Goal: Communication & Community: Answer question/provide support

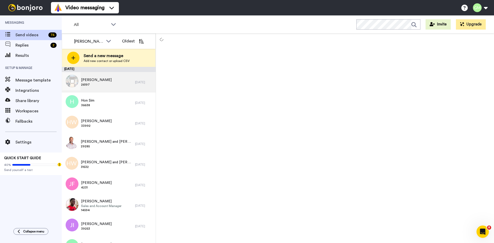
click at [115, 81] on div "Liesl Binnie 26197" at bounding box center [98, 82] width 73 height 21
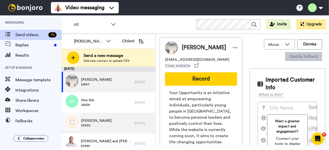
scroll to position [20, 0]
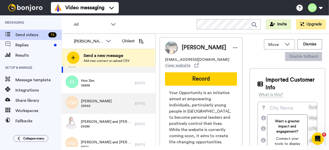
click at [95, 126] on span "29285" at bounding box center [107, 127] width 52 height 4
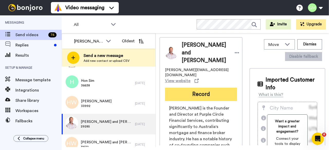
click at [188, 91] on button "Record" at bounding box center [201, 94] width 72 height 13
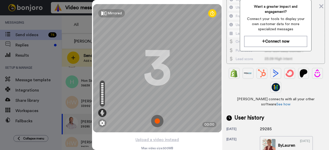
scroll to position [147, 0]
drag, startPoint x: 274, startPoint y: 117, endPoint x: 260, endPoint y: 116, distance: 13.6
click at [260, 126] on div "29285" at bounding box center [273, 129] width 26 height 6
copy div "29285"
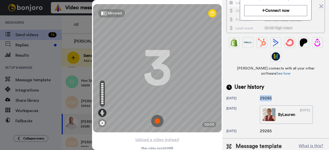
scroll to position [179, 0]
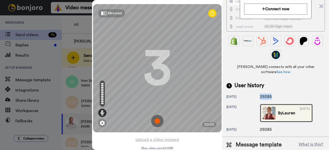
click at [265, 107] on img at bounding box center [269, 113] width 13 height 13
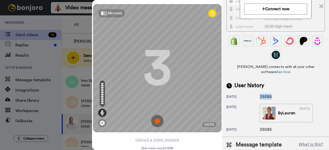
click at [152, 124] on img at bounding box center [157, 121] width 12 height 12
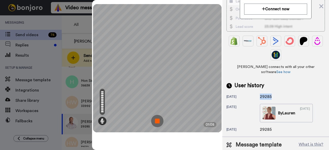
click at [152, 124] on img at bounding box center [157, 121] width 12 height 12
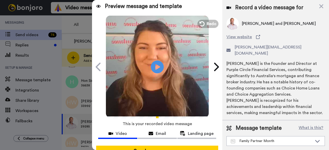
scroll to position [4, 0]
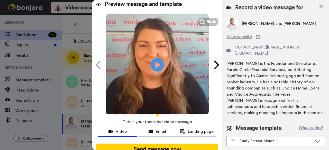
click at [155, 59] on icon at bounding box center [158, 65] width 14 height 14
click at [208, 19] on span "Redo" at bounding box center [211, 21] width 11 height 7
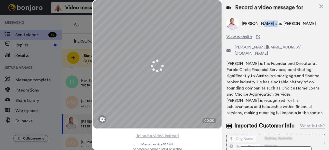
drag, startPoint x: 270, startPoint y: 24, endPoint x: 260, endPoint y: 23, distance: 10.6
click at [260, 23] on span "Greg and Juline Pennells" at bounding box center [279, 24] width 74 height 6
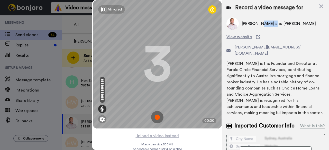
copy span "Juline"
click at [155, 116] on img at bounding box center [157, 117] width 12 height 12
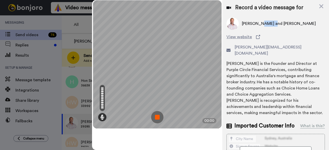
scroll to position [0, 0]
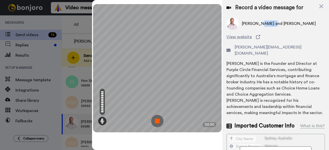
click at [155, 116] on img at bounding box center [157, 121] width 12 height 12
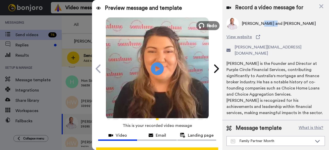
click at [208, 25] on span "Redo" at bounding box center [211, 25] width 11 height 7
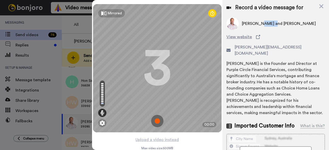
click at [156, 122] on img at bounding box center [157, 121] width 12 height 12
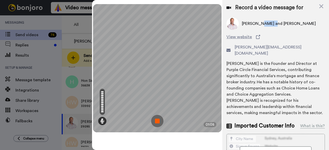
click at [156, 122] on img at bounding box center [157, 121] width 12 height 12
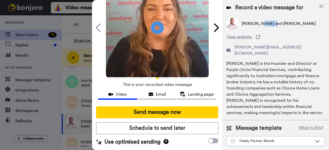
scroll to position [47, 0]
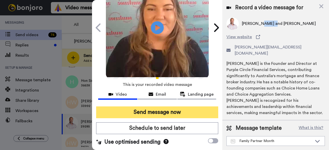
click at [164, 107] on button "Send message now" at bounding box center [157, 113] width 122 height 12
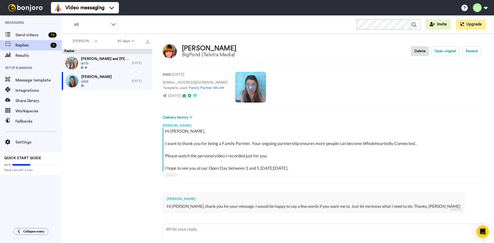
drag, startPoint x: 221, startPoint y: 193, endPoint x: 223, endPoint y: 198, distance: 5.3
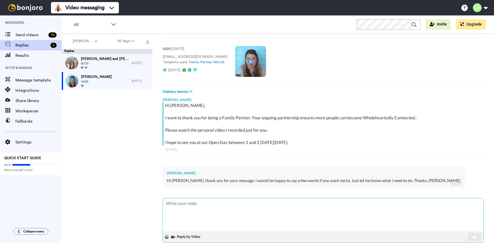
drag, startPoint x: 223, startPoint y: 198, endPoint x: 263, endPoint y: 214, distance: 43.5
click at [263, 214] on textarea at bounding box center [323, 214] width 320 height 33
type textarea "H"
type textarea "x"
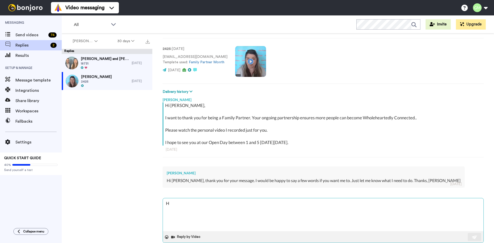
type textarea "HI"
type textarea "x"
type textarea "HI"
type textarea "x"
type textarea "HI M"
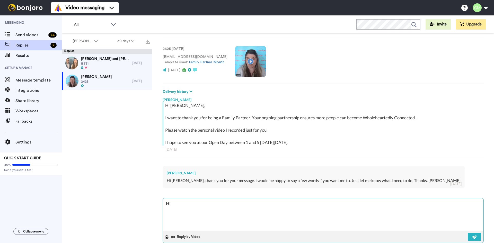
type textarea "x"
type textarea "HI"
type textarea "x"
type textarea "HI"
type textarea "x"
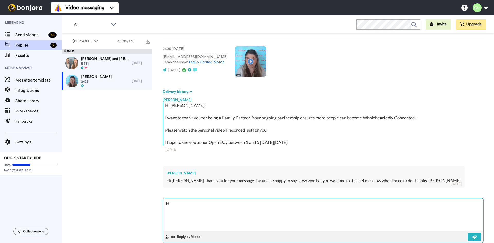
type textarea "H"
type textarea "x"
type textarea "HI"
type textarea "x"
type textarea "HI"
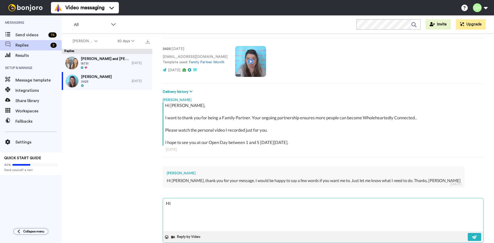
type textarea "x"
type textarea "HI"
type textarea "x"
type textarea "H"
type textarea "x"
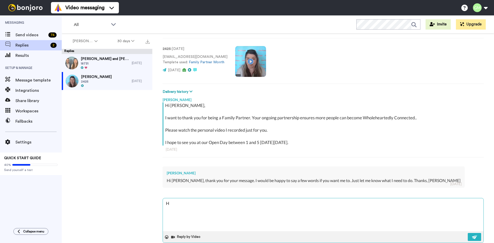
type textarea "Hi"
type textarea "x"
type textarea "Hi"
type textarea "x"
type textarea "Hi M"
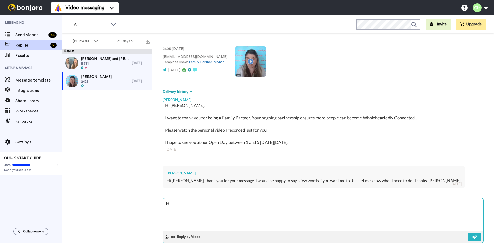
type textarea "x"
type textarea "Hi Ma"
type textarea "x"
type textarea "Hi Mar"
type textarea "x"
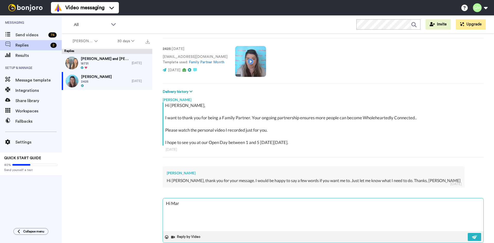
type textarea "Hi Mars"
type textarea "x"
type textarea "Hi Marsh"
type textarea "x"
type textarea "Hi Marsha"
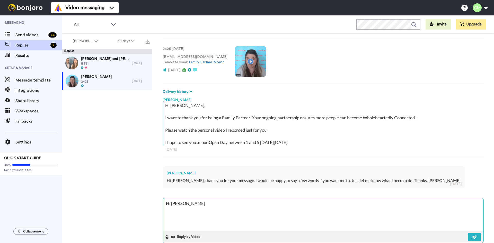
type textarea "x"
type textarea "Hi Marsha"
type textarea "x"
type textarea "Hi Marsha"
type textarea "x"
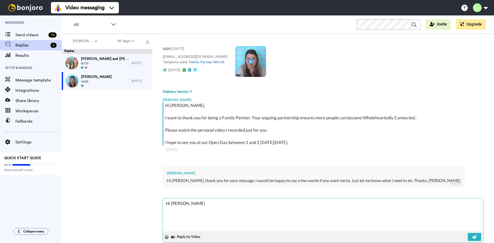
type textarea "Hi Marsha,"
type textarea "x"
type textarea "Hi Marsha,"
type textarea "x"
type textarea "Hi Marsha,"
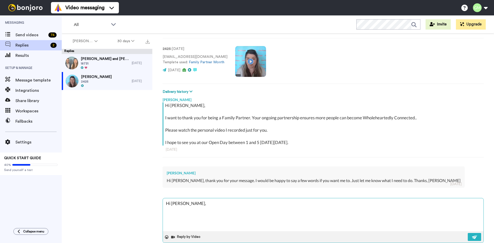
type textarea "x"
type textarea "Hi Marsha, M"
type textarea "x"
type textarea "Hi Marsha, My"
type textarea "x"
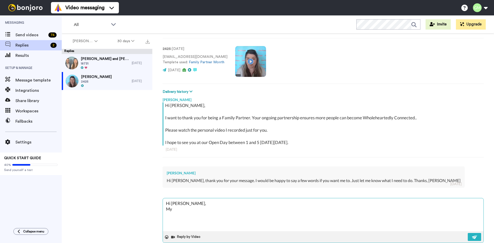
type textarea "Hi Marsha, My"
type textarea "x"
type textarea "Hi Marsha, My p"
type textarea "x"
type textarea "Hi Marsha, My pl"
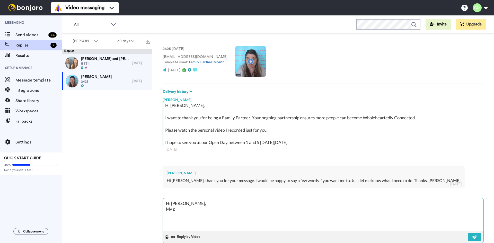
type textarea "x"
type textarea "Hi Marsha, My ple"
type textarea "x"
type textarea "Hi Marsha, My plea"
type textarea "x"
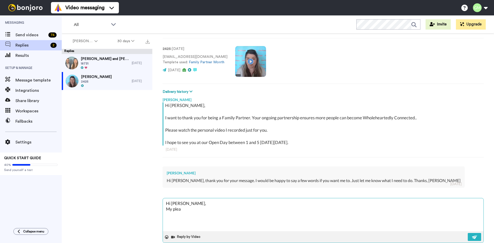
type textarea "Hi Marsha, My pleas"
type textarea "x"
type textarea "Hi Marsha, My pleasu"
type textarea "x"
type textarea "Hi Marsha, My pleasur"
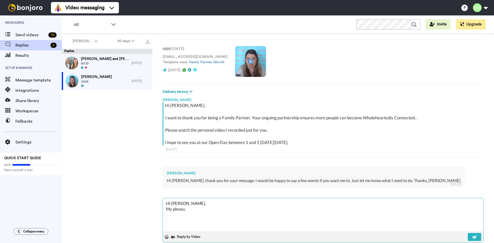
type textarea "x"
type textarea "Hi Marsha, My pleasure"
type textarea "x"
type textarea "Hi Marsha, My pleasure"
type textarea "x"
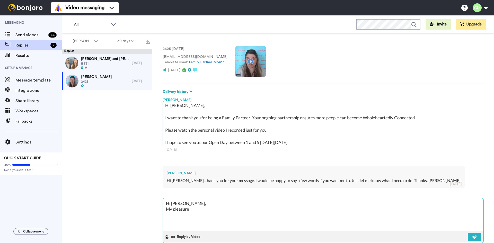
type textarea "Hi Marsha, My pleasure"
type textarea "x"
type textarea "Hi Marsha, My pleasure,"
type textarea "x"
type textarea "Hi Marsha, My pleasure,"
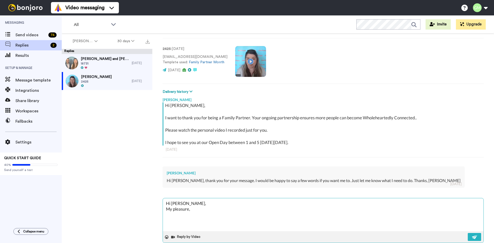
type textarea "x"
type textarea "Hi Marsha, My pleasure,"
type textarea "x"
type textarea "Hi Marsha, My pleasure"
type textarea "x"
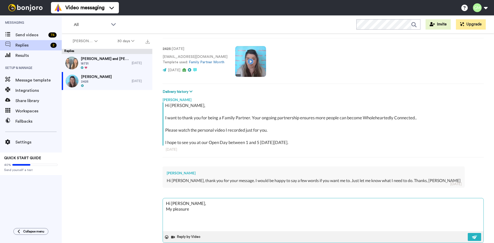
type textarea "Hi Marsha, My pleasure!"
type textarea "x"
type textarea "Hi Marsha, My pleasure!"
type textarea "x"
type textarea "Hi Marsha, My pleasure! T"
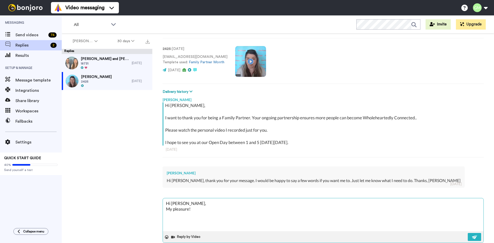
type textarea "x"
type textarea "Hi Marsha, My pleasure! Th"
type textarea "x"
type textarea "Hi Marsha, My pleasure! Tha"
type textarea "x"
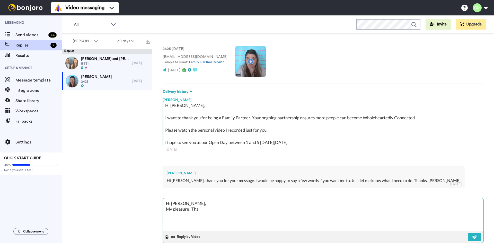
type textarea "Hi Marsha, My pleasure! That"
type textarea "x"
type textarea "Hi Marsha, My pleasure! Thats"
type textarea "x"
type textarea "Hi Marsha, My pleasure! Thats"
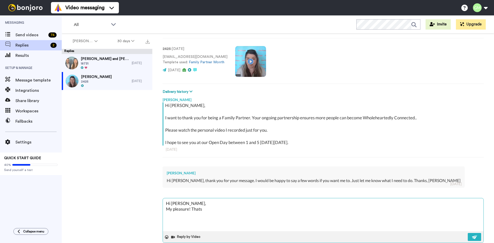
type textarea "x"
type textarea "Hi Marsha, My pleasure! Thats"
type textarea "x"
type textarea "Hi Marsha, My pleasure! That"
type textarea "x"
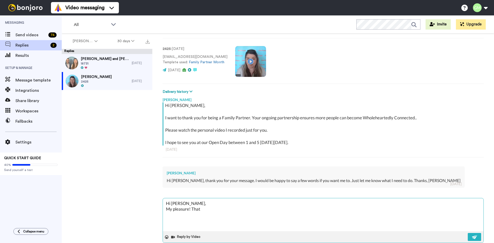
type textarea "Hi Marsha, My pleasure! That'"
type textarea "x"
type textarea "Hi Marsha, My pleasure! That's"
type textarea "x"
type textarea "Hi Marsha, My pleasure! That's"
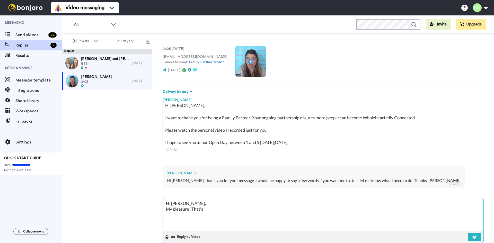
type textarea "x"
type textarea "Hi Marsha, My pleasure! That's f"
type textarea "x"
type textarea "Hi Marsha, My pleasure! That's fa"
type textarea "x"
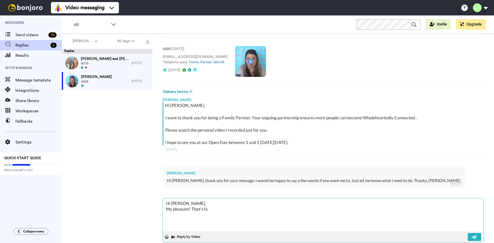
type textarea "Hi Marsha, My pleasure! That's fan"
type textarea "x"
type textarea "Hi Marsha, My pleasure! That's fant"
type textarea "x"
type textarea "Hi Marsha, My pleasure! That's fanta"
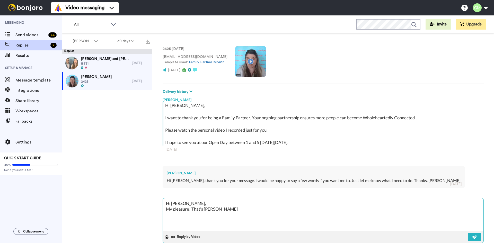
type textarea "x"
type textarea "Hi Marsha, My pleasure! That's fantas"
type textarea "x"
type textarea "Hi Marsha, My pleasure! That's fantast"
type textarea "x"
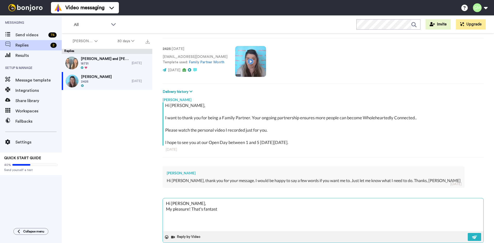
type textarea "Hi Marsha, My pleasure! That's fantasti"
type textarea "x"
type textarea "Hi Marsha, My pleasure! That's fantastic"
type textarea "x"
type textarea "Hi Marsha, My pleasure! That's fantastic"
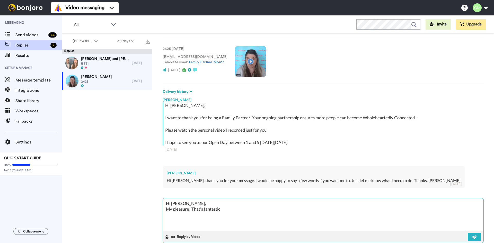
type textarea "x"
type textarea "Hi Marsha, My pleasure! That's fantastic t"
type textarea "x"
type textarea "Hi Marsha, My pleasure! That's fantastic th"
type textarea "x"
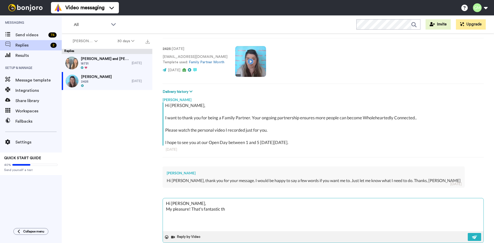
type textarea "Hi Marsha, My pleasure! That's fantastic t"
type textarea "x"
type textarea "Hi Marsha, My pleasure! That's fantastic"
type textarea "x"
type textarea "Hi Marsha, My pleasure! That's fantastic"
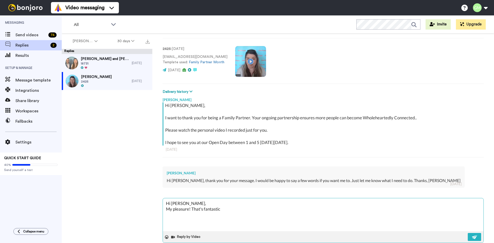
type textarea "x"
type textarea "Hi Marsha, My pleasure! That's fantastic,"
type textarea "x"
type textarea "Hi Marsha, My pleasure! That's fantastic,"
type textarea "x"
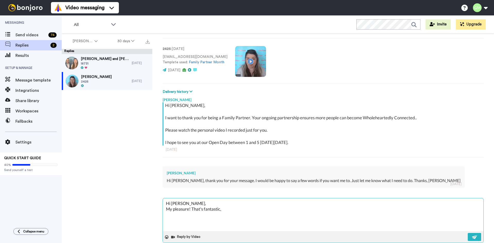
type textarea "Hi Marsha, My pleasure! That's fantastic, t"
type textarea "x"
type textarea "Hi Marsha, My pleasure! That's fantastic, th"
type textarea "x"
type textarea "Hi Marsha, My pleasure! That's fantastic, tha"
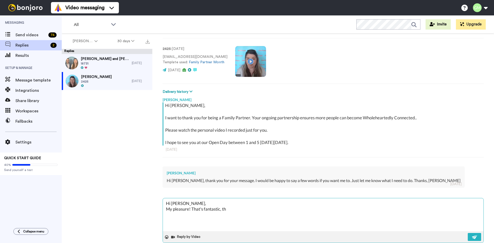
type textarea "x"
type textarea "Hi Marsha, My pleasure! That's fantastic, than"
type textarea "x"
type textarea "Hi Marsha, My pleasure! That's fantastic, thank"
type textarea "x"
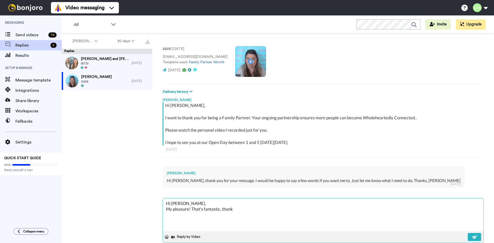
type textarea "Hi Marsha, My pleasure! That's fantastic, thank"
type textarea "x"
type textarea "Hi Marsha, My pleasure! That's fantastic, thank y"
type textarea "x"
type textarea "Hi Marsha, My pleasure! That's fantastic, thank yo"
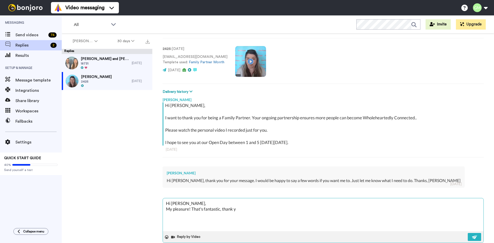
type textarea "x"
type textarea "Hi Marsha, My pleasure! That's fantastic, thank you"
type textarea "x"
type textarea "Hi Marsha, My pleasure! That's fantastic, thank you"
type textarea "x"
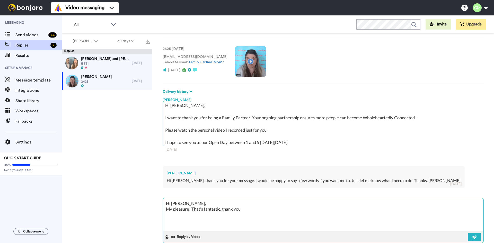
type textarea "Hi Marsha, My pleasure! That's fantastic, thank you s"
type textarea "x"
type textarea "Hi Marsha, My pleasure! That's fantastic, thank you so"
type textarea "x"
type textarea "Hi Marsha, My pleasure! That's fantastic, thank you so"
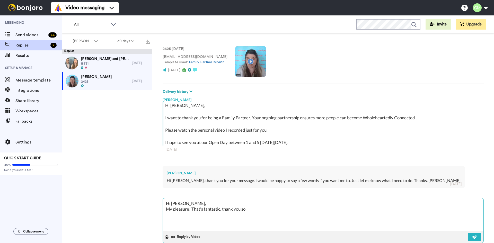
type textarea "x"
type textarea "Hi Marsha, My pleasure! That's fantastic, thank you so m"
type textarea "x"
type textarea "Hi Marsha, My pleasure! That's fantastic, thank you so mu"
type textarea "x"
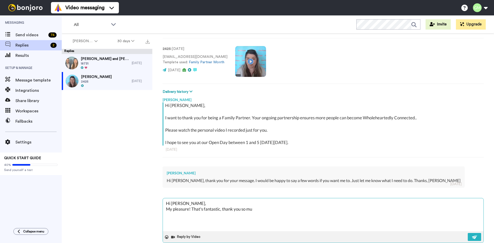
type textarea "Hi Marsha, My pleasure! That's fantastic, thank you so muc"
type textarea "x"
type textarea "Hi Marsha, My pleasure! That's fantastic, thank you so much"
type textarea "x"
type textarea "Hi Marsha, My pleasure! That's fantastic, thank you so much"
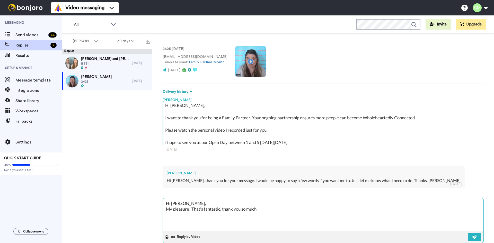
type textarea "x"
type textarea "Hi Marsha, My pleasure! That's fantastic, thank you so much"
type textarea "x"
type textarea "Hi Marsha, My pleasure! That's fantastic, thank you so much."
type textarea "x"
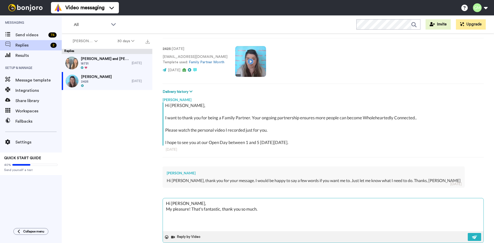
type textarea "Hi Marsha, My pleasure! That's fantastic, thank you so much."
type textarea "x"
type textarea "Hi Marsha, My pleasure! That's fantastic, thank you so much. W"
type textarea "x"
type textarea "Hi Marsha, My pleasure! That's fantastic, thank you so much. Wh"
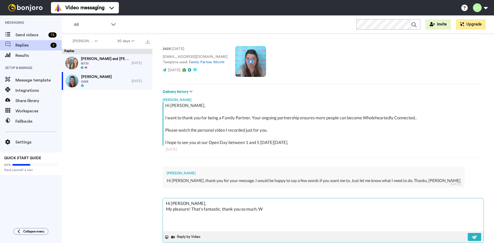
type textarea "x"
type textarea "Hi Marsha, My pleasure! That's fantastic, thank you so much. Wha"
type textarea "x"
type textarea "Hi Marsha, My pleasure! That's fantastic, thank you so much. What"
type textarea "x"
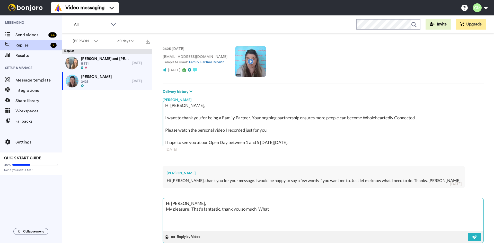
type textarea "Hi Marsha, My pleasure! That's fantastic, thank you so much. What"
type textarea "x"
type textarea "Hi Marsha, My pleasure! That's fantastic, thank you so much. What w"
type textarea "x"
type textarea "Hi Marsha, My pleasure! That's fantastic, thank you so much. What wo"
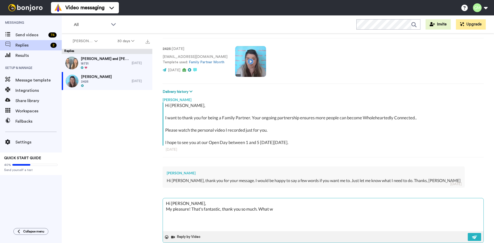
type textarea "x"
type textarea "Hi Marsha, My pleasure! That's fantastic, thank you so much. What wou"
type textarea "x"
click at [258, 209] on textarea "Hi Marsha, My pleasure! That's fantastic, thank you so much. What would work be…" at bounding box center [323, 214] width 320 height 33
click at [250, 209] on textarea "Hi Marsha, My pleasure! That's fantastic, thank you so much. We can do it 2 way…" at bounding box center [323, 214] width 320 height 33
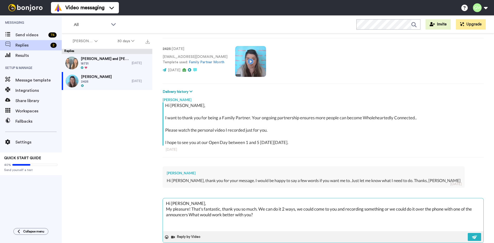
click at [189, 212] on textarea "Hi Marsha, My pleasure! That's fantastic, thank you so much. We can do it 2 way…" at bounding box center [323, 214] width 320 height 33
click at [187, 216] on textarea "Hi Marsha, My pleasure! That's fantastic, thank you so much. We can do it 2 way…" at bounding box center [323, 214] width 320 height 33
click at [266, 213] on textarea "Hi Marsha, My pleasure! That's fantastic, thank you so much. We can do it 2 way…" at bounding box center [323, 214] width 320 height 33
click at [258, 219] on textarea "Hi Marsha, My pleasure! That's fantastic, thank you so much. We can do it 2 way…" at bounding box center [323, 214] width 320 height 33
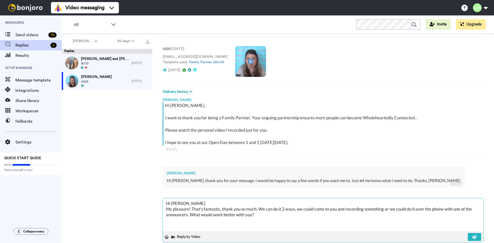
click at [229, 225] on textarea "Hi Marsha, My pleasure! That's fantastic, thank you so much. We can do it 2 way…" at bounding box center [323, 214] width 320 height 33
click at [278, 224] on textarea "Hi Marsha, My pleasure! That's fantastic, thank you so much. We can do it 2 way…" at bounding box center [323, 214] width 320 height 33
click at [475, 237] on button at bounding box center [473, 237] width 13 height 8
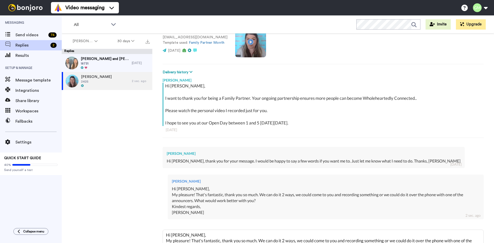
scroll to position [0, 0]
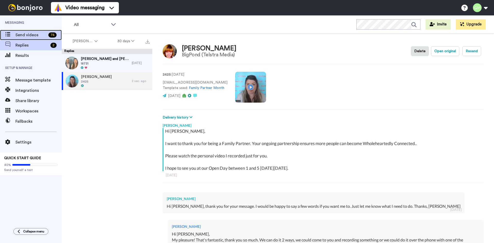
click at [35, 34] on span "Send videos" at bounding box center [30, 35] width 31 height 6
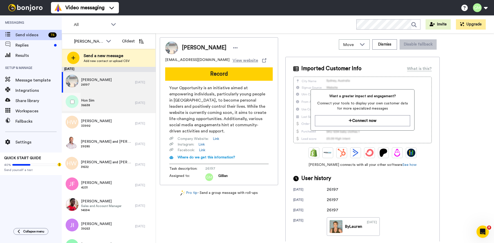
click at [115, 97] on div "Hon Sim 36638" at bounding box center [98, 103] width 73 height 21
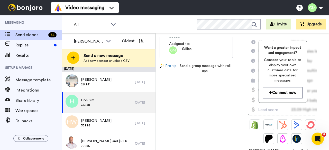
scroll to position [65, 0]
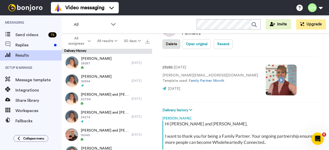
click at [266, 82] on video at bounding box center [281, 80] width 31 height 31
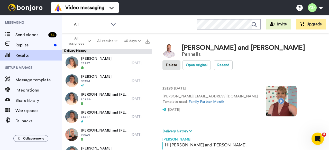
scroll to position [0, 0]
click at [266, 98] on video at bounding box center [281, 101] width 31 height 31
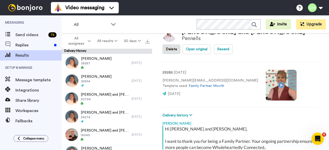
scroll to position [16, 0]
type textarea "x"
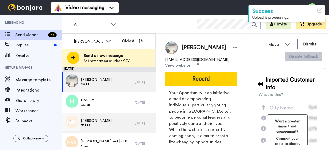
click at [98, 121] on span "[PERSON_NAME]" at bounding box center [96, 121] width 31 height 5
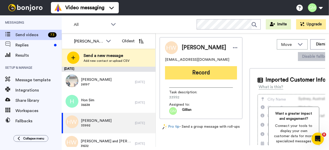
click at [191, 74] on button "Record" at bounding box center [201, 72] width 72 height 13
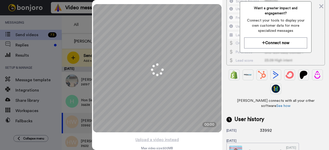
scroll to position [82, 0]
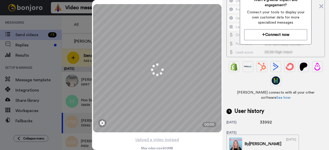
drag, startPoint x: 272, startPoint y: 115, endPoint x: 256, endPoint y: 116, distance: 16.5
click at [256, 120] on div "26 days ago 33992" at bounding box center [275, 123] width 98 height 6
copy div "33992"
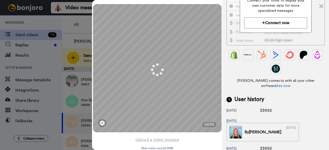
scroll to position [141, 0]
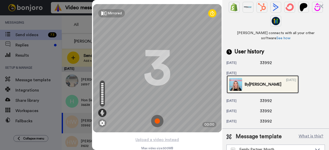
click at [242, 78] on img at bounding box center [235, 84] width 13 height 13
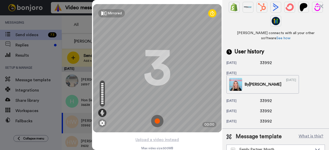
click at [151, 120] on img at bounding box center [157, 121] width 12 height 12
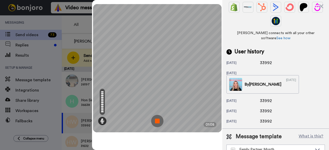
click at [151, 120] on img at bounding box center [157, 121] width 12 height 12
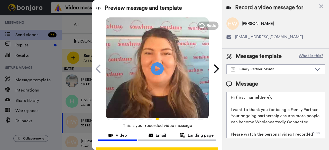
scroll to position [47, 0]
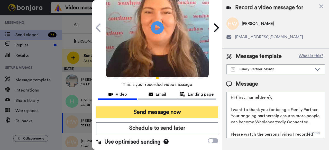
click at [164, 107] on button "Send message now" at bounding box center [157, 113] width 122 height 12
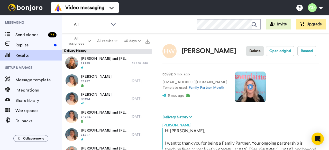
click at [245, 84] on video at bounding box center [250, 87] width 31 height 31
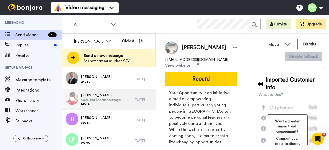
click at [101, 99] on span "Sales and Account Manager" at bounding box center [101, 100] width 40 height 4
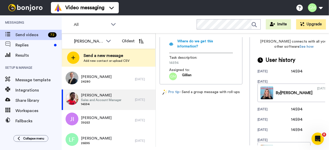
scroll to position [186, 0]
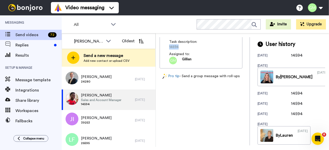
drag, startPoint x: 180, startPoint y: 75, endPoint x: 169, endPoint y: 77, distance: 12.1
copy span "14594"
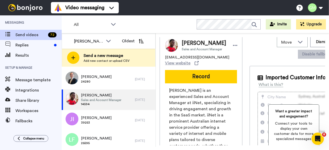
scroll to position [0, 0]
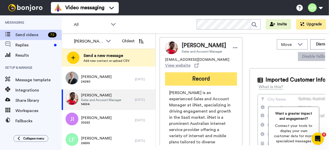
click at [201, 86] on button "Record" at bounding box center [201, 78] width 72 height 13
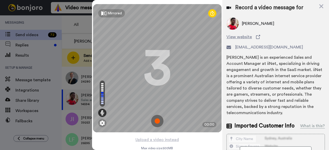
click at [154, 122] on img at bounding box center [157, 121] width 12 height 12
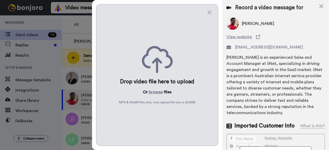
click at [156, 123] on div "Drop video file here to upload Or browse files MP4 & WebM files only, max uploa…" at bounding box center [157, 75] width 122 height 142
click at [210, 15] on icon at bounding box center [209, 12] width 5 height 6
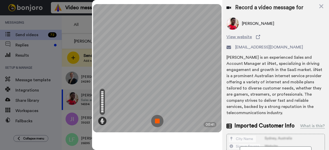
click at [158, 125] on img at bounding box center [157, 121] width 12 height 12
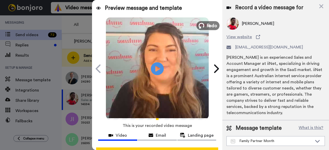
click at [204, 26] on button "Redo" at bounding box center [207, 25] width 23 height 9
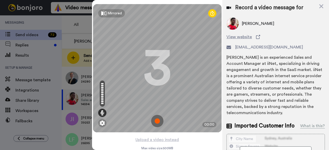
click at [155, 121] on img at bounding box center [157, 121] width 12 height 12
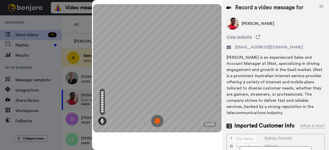
click at [155, 121] on img at bounding box center [157, 121] width 12 height 12
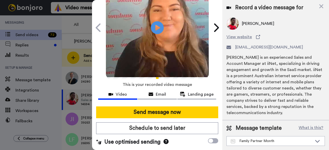
scroll to position [47, 0]
click at [165, 107] on button "Send message now" at bounding box center [157, 113] width 122 height 12
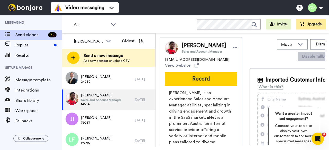
scroll to position [0, 0]
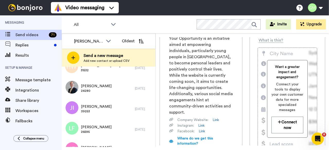
scroll to position [56, 0]
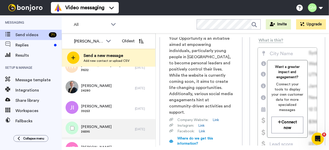
click at [99, 135] on div "[PERSON_NAME] Foo 26595" at bounding box center [98, 129] width 73 height 21
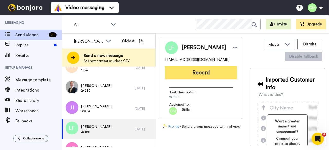
click at [174, 67] on button "Record" at bounding box center [201, 72] width 72 height 13
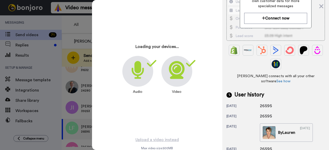
scroll to position [97, 0]
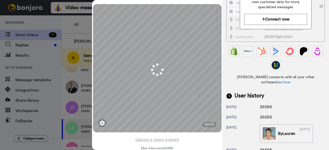
drag, startPoint x: 271, startPoint y: 101, endPoint x: 259, endPoint y: 101, distance: 11.3
click at [259, 104] on div "[DATE] 26595" at bounding box center [275, 107] width 98 height 6
copy div "26595"
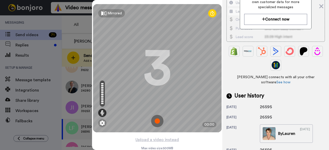
click at [154, 120] on img at bounding box center [157, 121] width 12 height 12
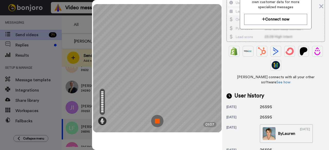
click at [154, 120] on img at bounding box center [157, 121] width 12 height 12
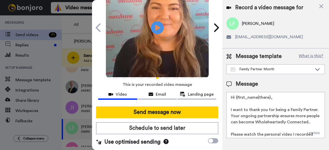
scroll to position [47, 0]
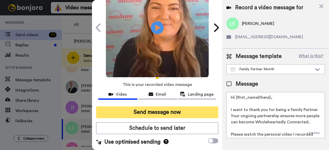
click at [163, 107] on button "Send message now" at bounding box center [157, 113] width 122 height 12
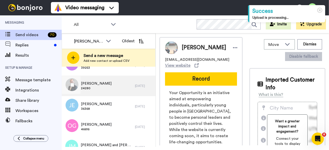
scroll to position [100, 0]
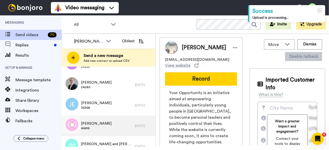
click at [95, 126] on span "[PERSON_NAME]" at bounding box center [96, 123] width 31 height 5
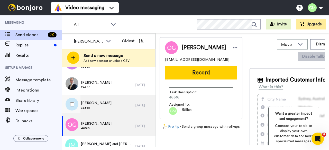
click at [97, 105] on span "[PERSON_NAME]" at bounding box center [96, 103] width 31 height 5
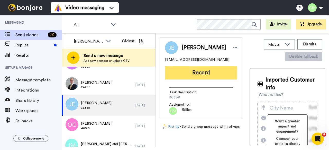
click at [185, 78] on button "Record" at bounding box center [201, 72] width 72 height 13
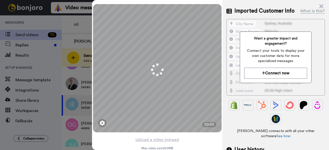
scroll to position [88, 0]
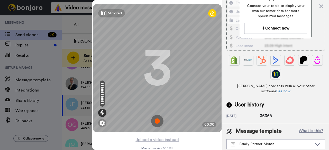
drag, startPoint x: 272, startPoint y: 112, endPoint x: 259, endPoint y: 111, distance: 13.1
click at [259, 113] on div "[DATE] 36368" at bounding box center [275, 116] width 98 height 6
copy div "36368"
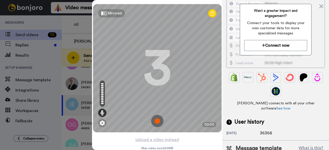
scroll to position [76, 0]
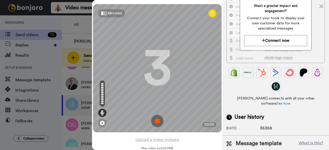
click at [158, 121] on img at bounding box center [157, 121] width 12 height 12
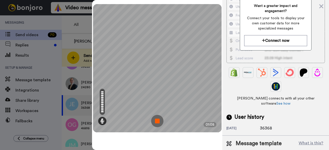
click at [158, 121] on img at bounding box center [157, 121] width 12 height 12
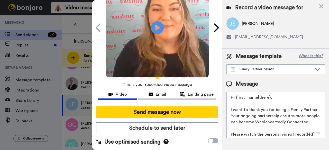
scroll to position [47, 0]
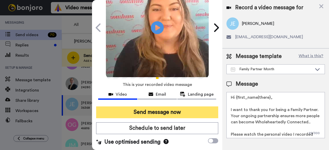
click at [159, 107] on button "Send message now" at bounding box center [157, 113] width 122 height 12
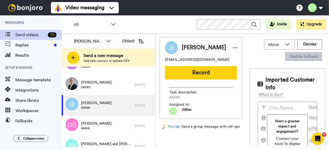
scroll to position [0, 0]
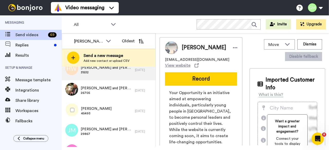
scroll to position [54, 0]
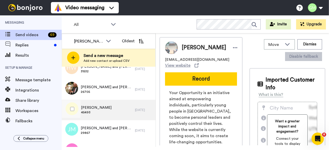
click at [105, 110] on div "Janine Hart 45493" at bounding box center [98, 110] width 73 height 21
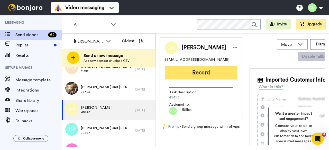
click at [197, 71] on button "Record" at bounding box center [201, 72] width 72 height 13
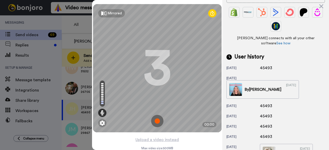
scroll to position [137, 0]
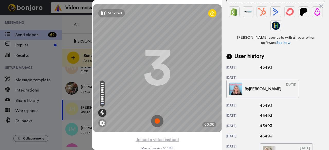
drag, startPoint x: 273, startPoint y: 94, endPoint x: 258, endPoint y: 96, distance: 14.8
click at [258, 103] on div "5 months ago 45493" at bounding box center [275, 106] width 98 height 6
copy div "45493"
click at [159, 119] on img at bounding box center [157, 121] width 12 height 12
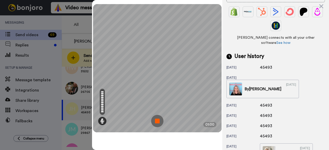
click at [159, 119] on img at bounding box center [157, 121] width 12 height 12
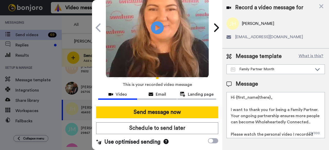
scroll to position [47, 0]
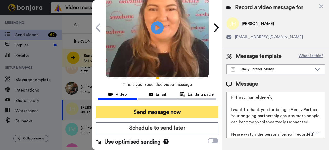
click at [160, 107] on button "Send message now" at bounding box center [157, 113] width 122 height 12
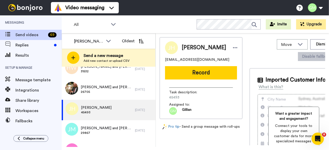
scroll to position [0, 0]
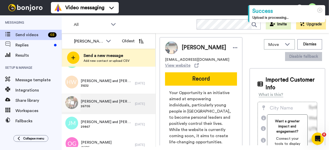
click at [107, 101] on span "[PERSON_NAME] and [PERSON_NAME]" at bounding box center [107, 101] width 52 height 5
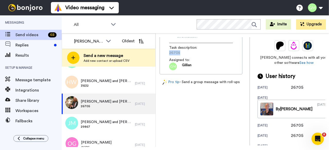
drag, startPoint x: 179, startPoint y: 51, endPoint x: 169, endPoint y: 50, distance: 10.9
click at [169, 50] on div "Optusnet is a popular internet service provider in [GEOGRAPHIC_DATA], offering …" at bounding box center [201, 8] width 72 height 124
copy span "26705"
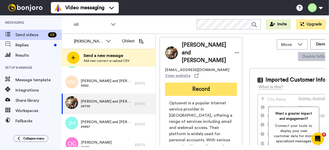
click at [189, 83] on button "Record" at bounding box center [201, 89] width 72 height 13
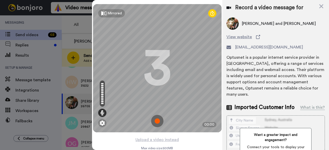
click at [157, 120] on img at bounding box center [157, 121] width 12 height 12
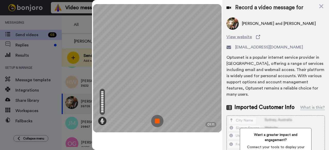
click at [157, 120] on img at bounding box center [157, 121] width 12 height 12
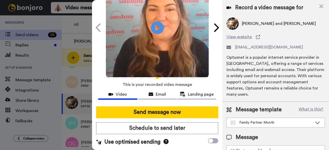
scroll to position [47, 0]
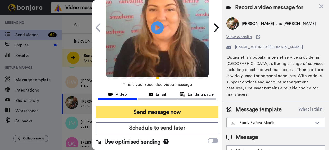
click at [156, 107] on button "Send message now" at bounding box center [157, 113] width 122 height 12
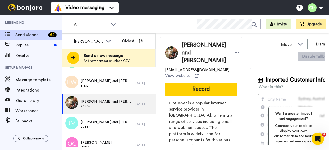
scroll to position [0, 0]
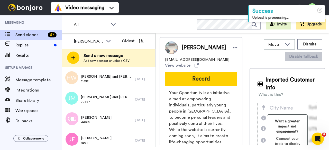
scroll to position [90, 0]
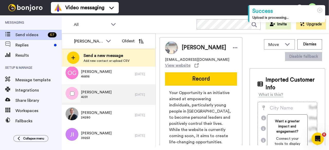
click at [101, 99] on div "John Fischer 4231" at bounding box center [98, 95] width 73 height 21
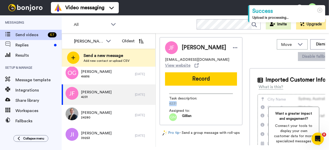
drag, startPoint x: 177, startPoint y: 103, endPoint x: 168, endPoint y: 104, distance: 9.0
click at [168, 104] on div "Task description : 4231 Assigned to: Gillian" at bounding box center [201, 105] width 72 height 31
copy span "4231"
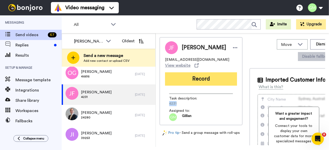
click at [200, 81] on button "Record" at bounding box center [201, 78] width 72 height 13
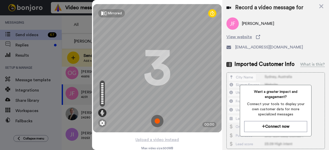
click at [158, 121] on img at bounding box center [157, 121] width 12 height 12
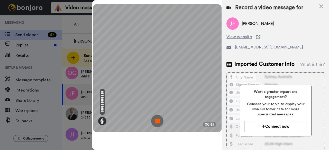
click at [158, 121] on img at bounding box center [157, 121] width 12 height 12
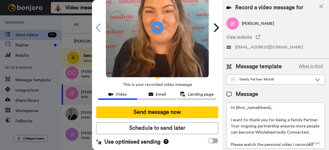
scroll to position [47, 0]
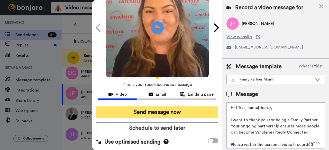
click at [154, 107] on button "Send message now" at bounding box center [157, 113] width 122 height 12
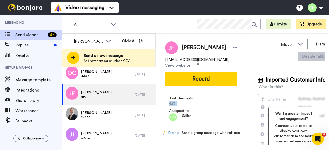
scroll to position [0, 0]
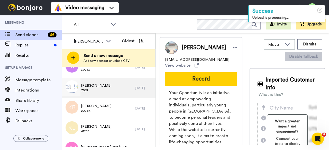
click at [97, 92] on span "7553" at bounding box center [96, 90] width 31 height 4
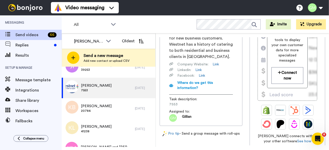
scroll to position [104, 0]
drag, startPoint x: 179, startPoint y: 121, endPoint x: 169, endPoint y: 119, distance: 10.9
click at [169, 119] on div "Westnet is an Australian telecommunications company that has provided various i…" at bounding box center [201, 54] width 72 height 136
copy span "7553"
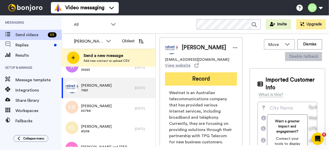
click at [194, 80] on button "Record" at bounding box center [201, 78] width 72 height 13
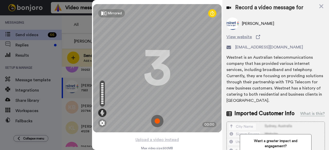
click at [155, 122] on img at bounding box center [157, 121] width 12 height 12
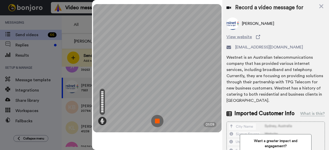
click at [155, 122] on img at bounding box center [157, 121] width 12 height 12
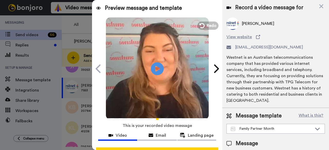
scroll to position [47, 0]
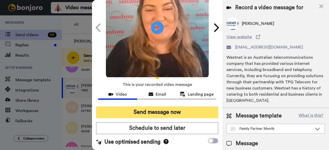
click at [159, 107] on button "Send message now" at bounding box center [157, 113] width 122 height 12
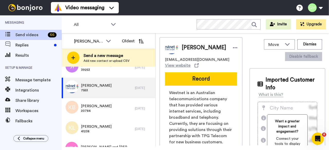
scroll to position [0, 0]
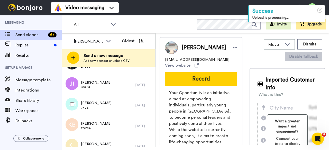
scroll to position [120, 0]
click at [113, 104] on div "[PERSON_NAME] 7426" at bounding box center [98, 106] width 73 height 21
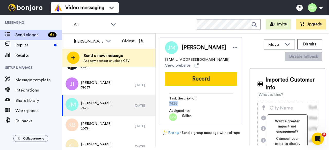
drag, startPoint x: 177, startPoint y: 103, endPoint x: 167, endPoint y: 103, distance: 10.0
click at [167, 103] on div "Task description : 7426 Assigned to: [PERSON_NAME]" at bounding box center [201, 105] width 72 height 31
copy span "7426"
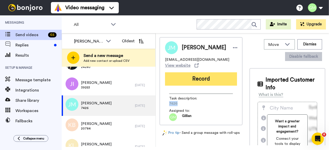
click at [200, 78] on button "Record" at bounding box center [201, 78] width 72 height 13
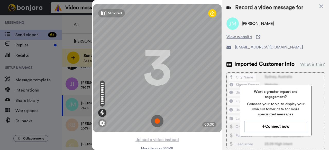
click at [157, 121] on img at bounding box center [157, 121] width 12 height 12
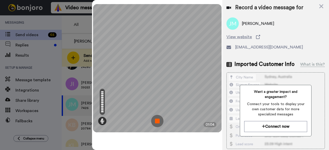
click at [157, 121] on img at bounding box center [157, 121] width 12 height 12
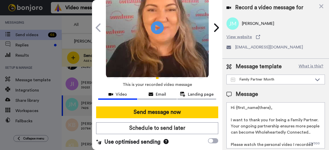
scroll to position [47, 0]
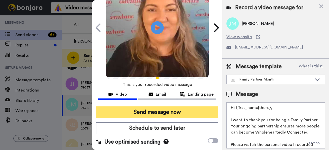
click at [158, 110] on button "Send message now" at bounding box center [157, 113] width 122 height 12
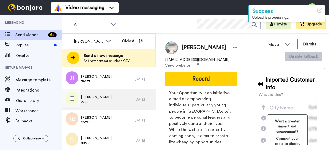
click at [100, 100] on span "2309" at bounding box center [96, 102] width 31 height 4
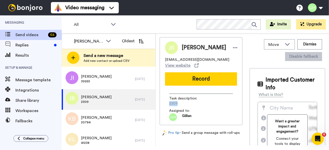
drag, startPoint x: 177, startPoint y: 105, endPoint x: 167, endPoint y: 105, distance: 10.0
click at [167, 105] on div "Task description : 2309 Assigned to: [PERSON_NAME]" at bounding box center [201, 105] width 72 height 31
copy span "2309"
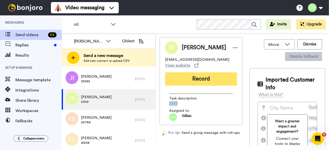
click at [205, 81] on button "Record" at bounding box center [201, 78] width 72 height 13
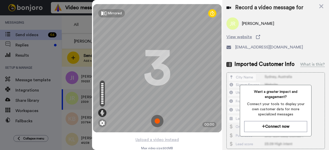
click at [155, 123] on img at bounding box center [157, 121] width 12 height 12
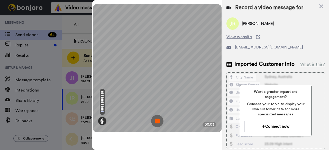
click at [155, 123] on img at bounding box center [157, 121] width 12 height 12
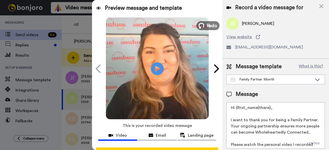
click at [206, 24] on span "Redo" at bounding box center [211, 25] width 11 height 7
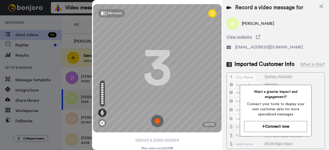
click at [155, 124] on img at bounding box center [157, 121] width 12 height 12
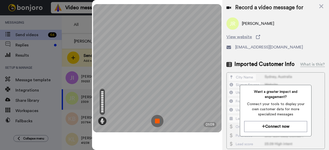
click at [155, 124] on img at bounding box center [157, 121] width 12 height 12
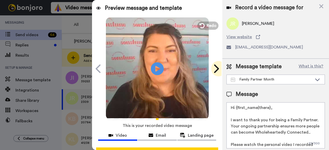
scroll to position [47, 0]
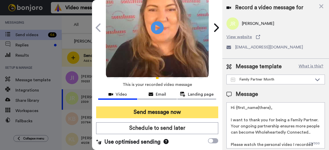
click at [188, 107] on button "Send message now" at bounding box center [157, 113] width 122 height 12
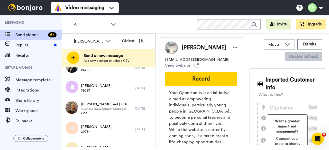
scroll to position [117, 0]
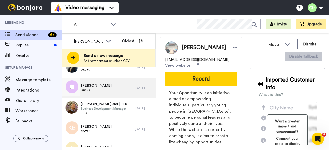
click at [93, 89] on span "39253" at bounding box center [96, 90] width 31 height 4
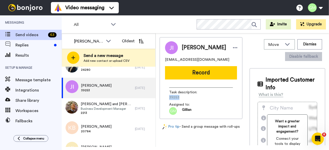
drag, startPoint x: 179, startPoint y: 99, endPoint x: 167, endPoint y: 99, distance: 12.1
click at [167, 99] on div "Task description : 39253 Assigned to: [PERSON_NAME]" at bounding box center [201, 99] width 72 height 31
copy span "39253"
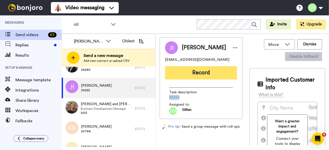
click at [199, 77] on button "Record" at bounding box center [201, 72] width 72 height 13
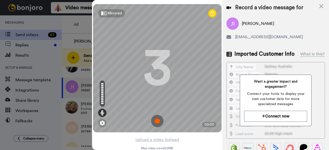
click at [156, 120] on img at bounding box center [157, 121] width 12 height 12
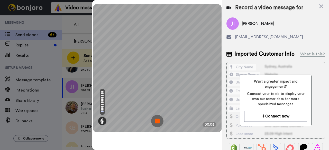
click at [156, 120] on img at bounding box center [157, 121] width 12 height 12
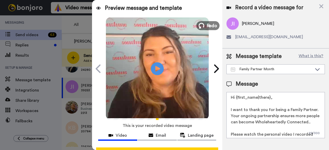
click at [206, 30] on button "Redo" at bounding box center [207, 25] width 23 height 9
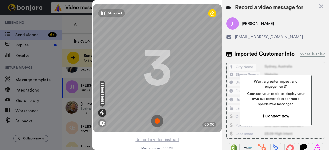
click at [153, 119] on img at bounding box center [157, 121] width 12 height 12
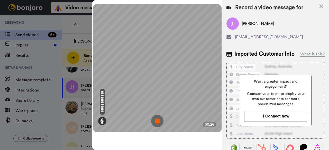
click at [156, 121] on img at bounding box center [157, 121] width 12 height 12
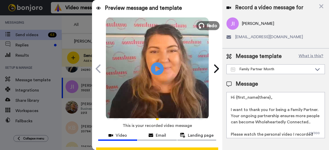
click at [199, 26] on icon at bounding box center [202, 26] width 6 height 6
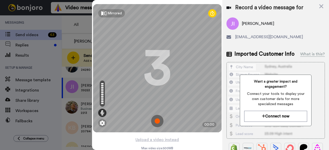
click at [156, 120] on img at bounding box center [157, 121] width 12 height 12
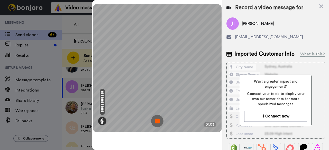
click at [156, 120] on img at bounding box center [157, 121] width 12 height 12
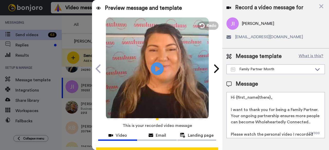
scroll to position [47, 0]
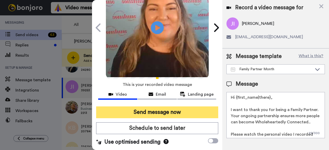
click at [155, 107] on button "Send message now" at bounding box center [157, 113] width 122 height 12
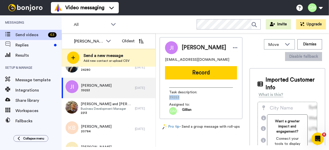
scroll to position [0, 0]
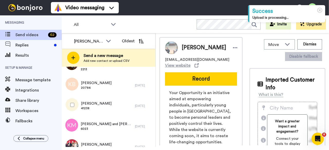
click at [100, 107] on span "41238" at bounding box center [96, 108] width 31 height 4
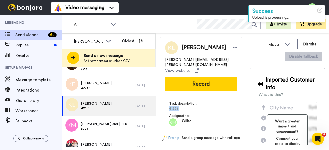
drag, startPoint x: 179, startPoint y: 106, endPoint x: 169, endPoint y: 106, distance: 10.6
click at [169, 106] on span "41238" at bounding box center [193, 108] width 49 height 5
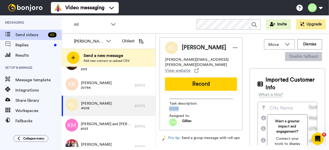
copy span "41238"
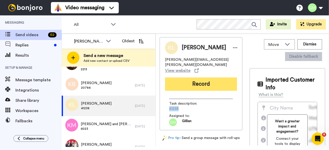
click at [198, 85] on button "Record" at bounding box center [201, 84] width 72 height 13
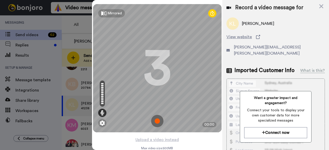
click at [155, 119] on img at bounding box center [157, 121] width 12 height 12
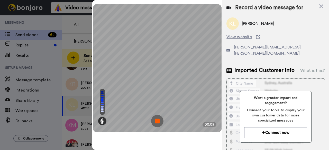
click at [155, 119] on img at bounding box center [157, 121] width 12 height 12
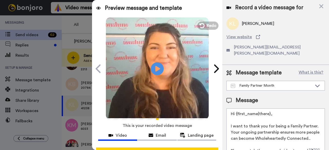
click at [200, 32] on video at bounding box center [157, 68] width 103 height 103
click at [204, 25] on button "Redo" at bounding box center [207, 25] width 23 height 9
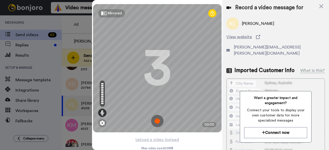
click at [159, 122] on img at bounding box center [157, 121] width 12 height 12
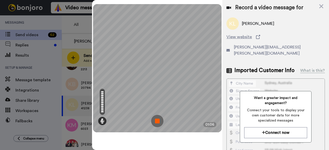
click at [159, 122] on img at bounding box center [157, 121] width 12 height 12
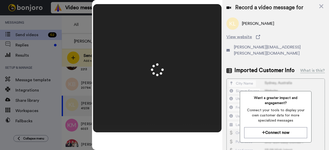
click at [159, 122] on video at bounding box center [157, 68] width 257 height 129
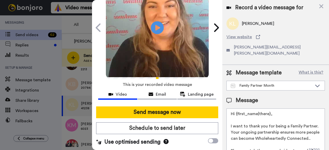
scroll to position [44, 0]
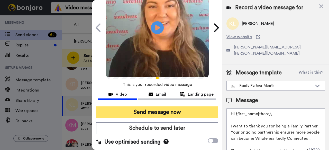
click at [148, 110] on button "Send message now" at bounding box center [157, 113] width 122 height 12
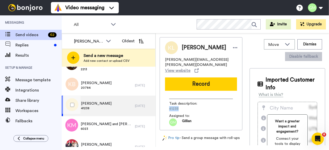
scroll to position [0, 0]
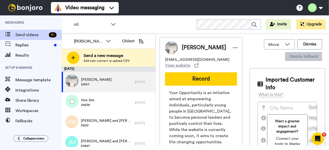
click at [148, 110] on div "Hon Sim 36638 [DATE]" at bounding box center [109, 103] width 94 height 21
